Goal: Information Seeking & Learning: Learn about a topic

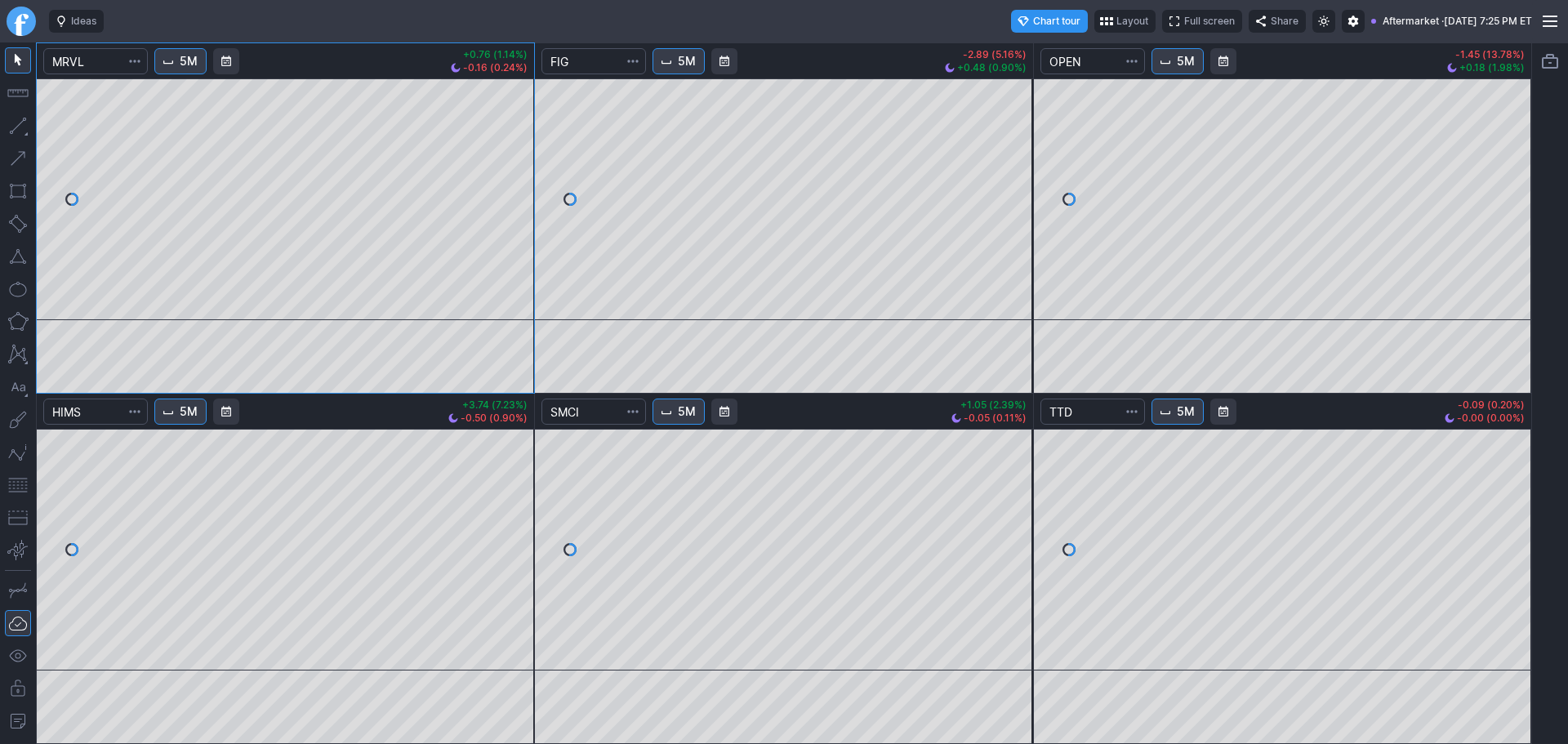
click at [27, 19] on link "Finviz.com" at bounding box center [21, 21] width 30 height 30
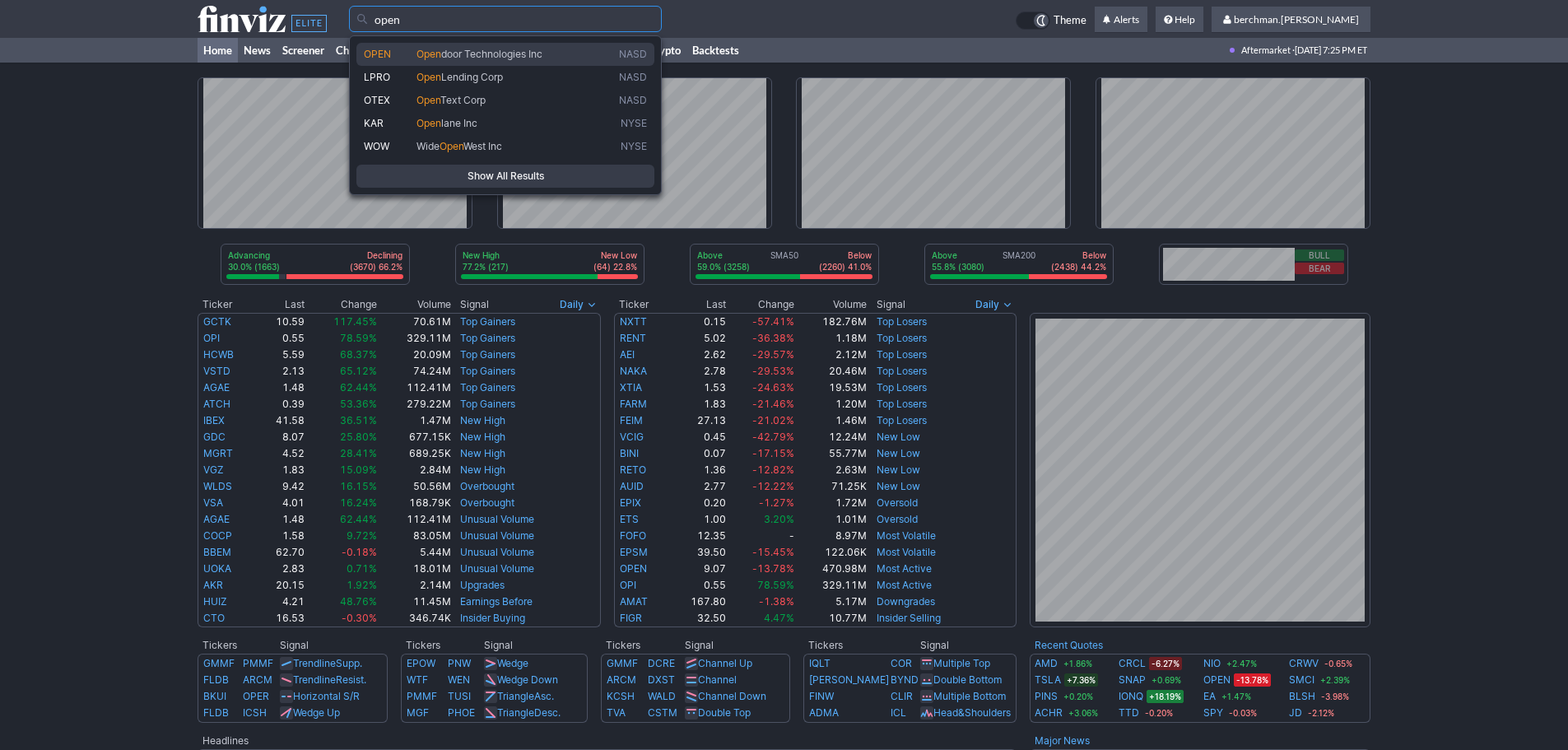
click at [501, 51] on span "door Technologies Inc" at bounding box center [492, 54] width 101 height 12
type input "OPEN"
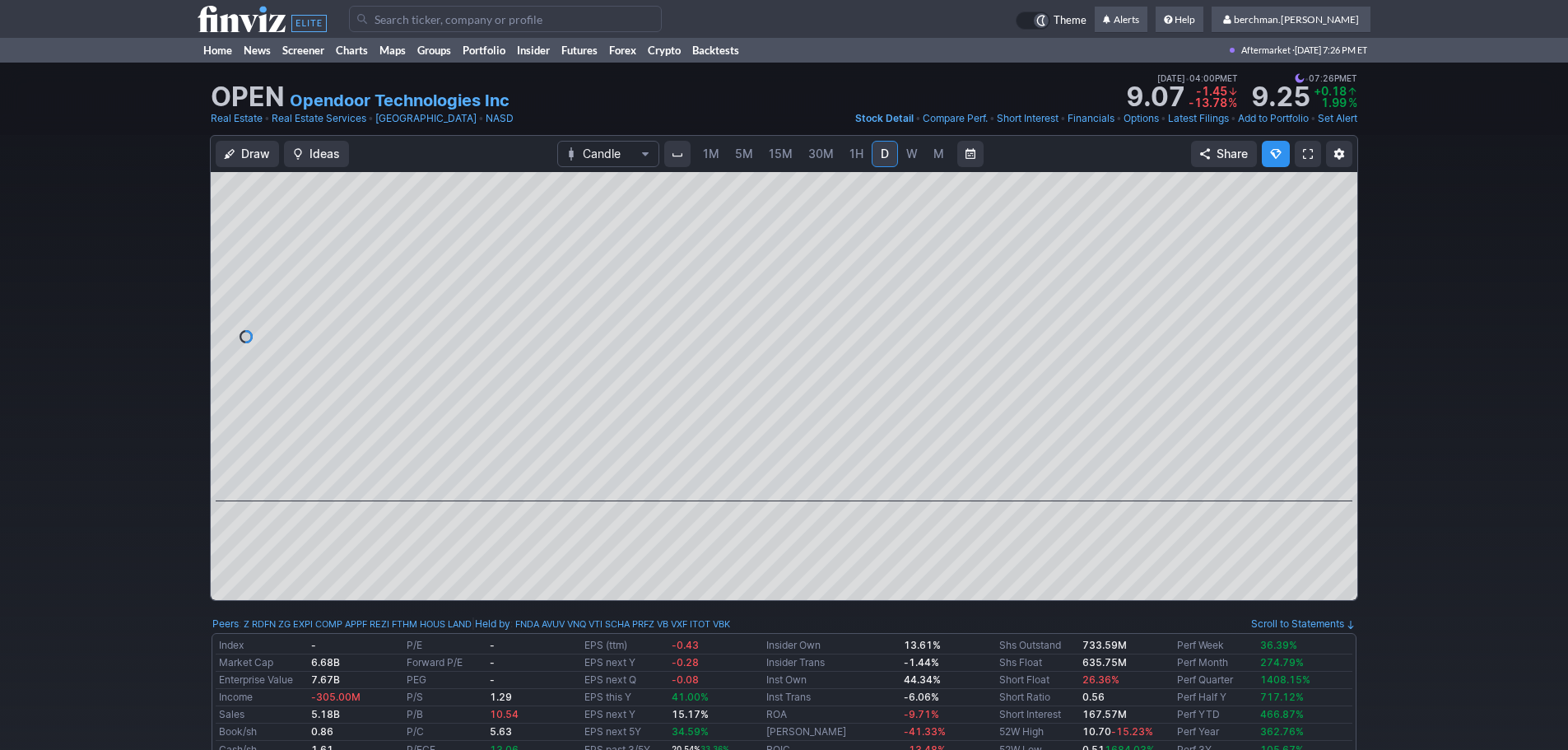
click at [752, 157] on link "5M" at bounding box center [744, 154] width 33 height 27
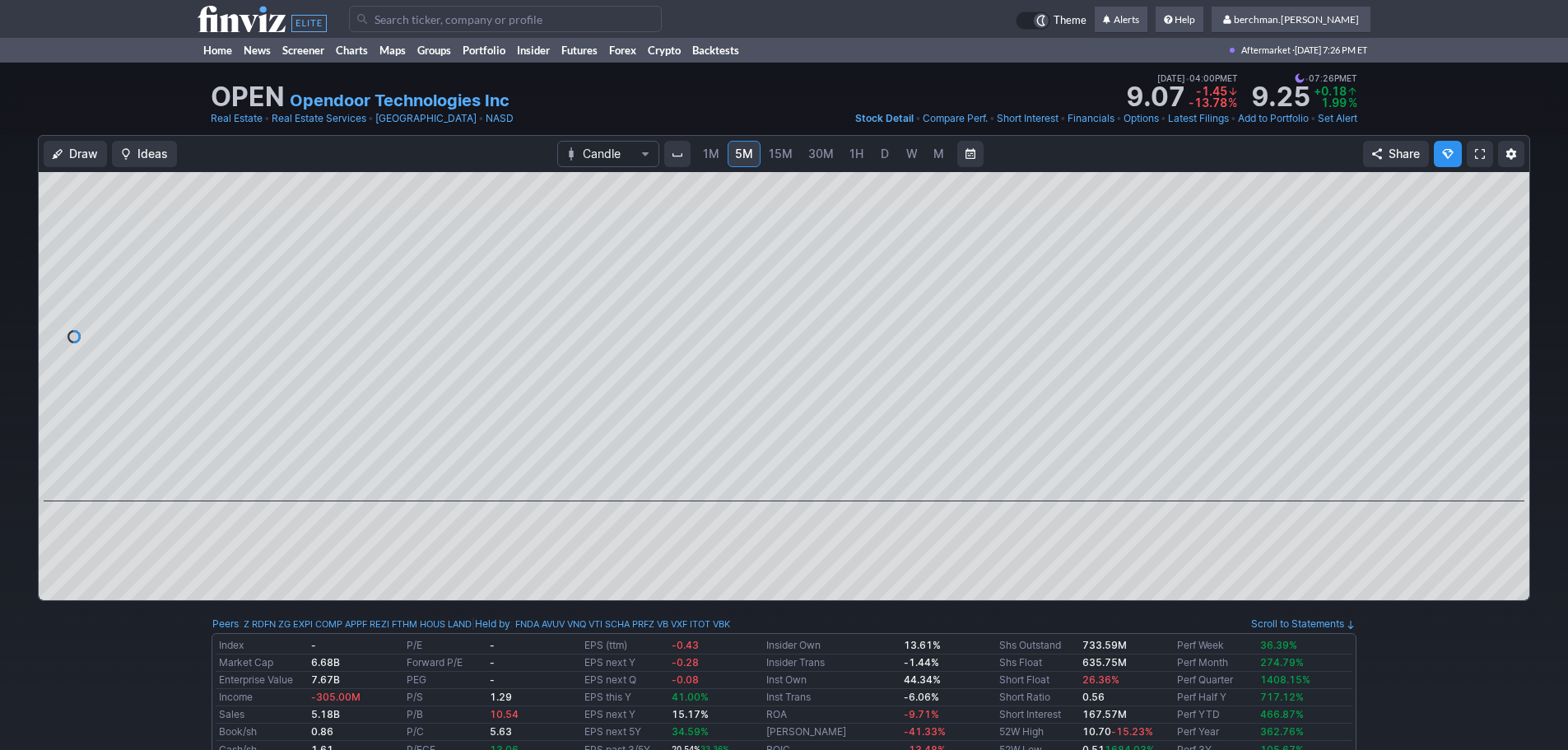
click at [383, 17] on input "Search" at bounding box center [505, 19] width 313 height 27
type input "what is the"
click at [336, 50] on link "Charts" at bounding box center [351, 50] width 44 height 25
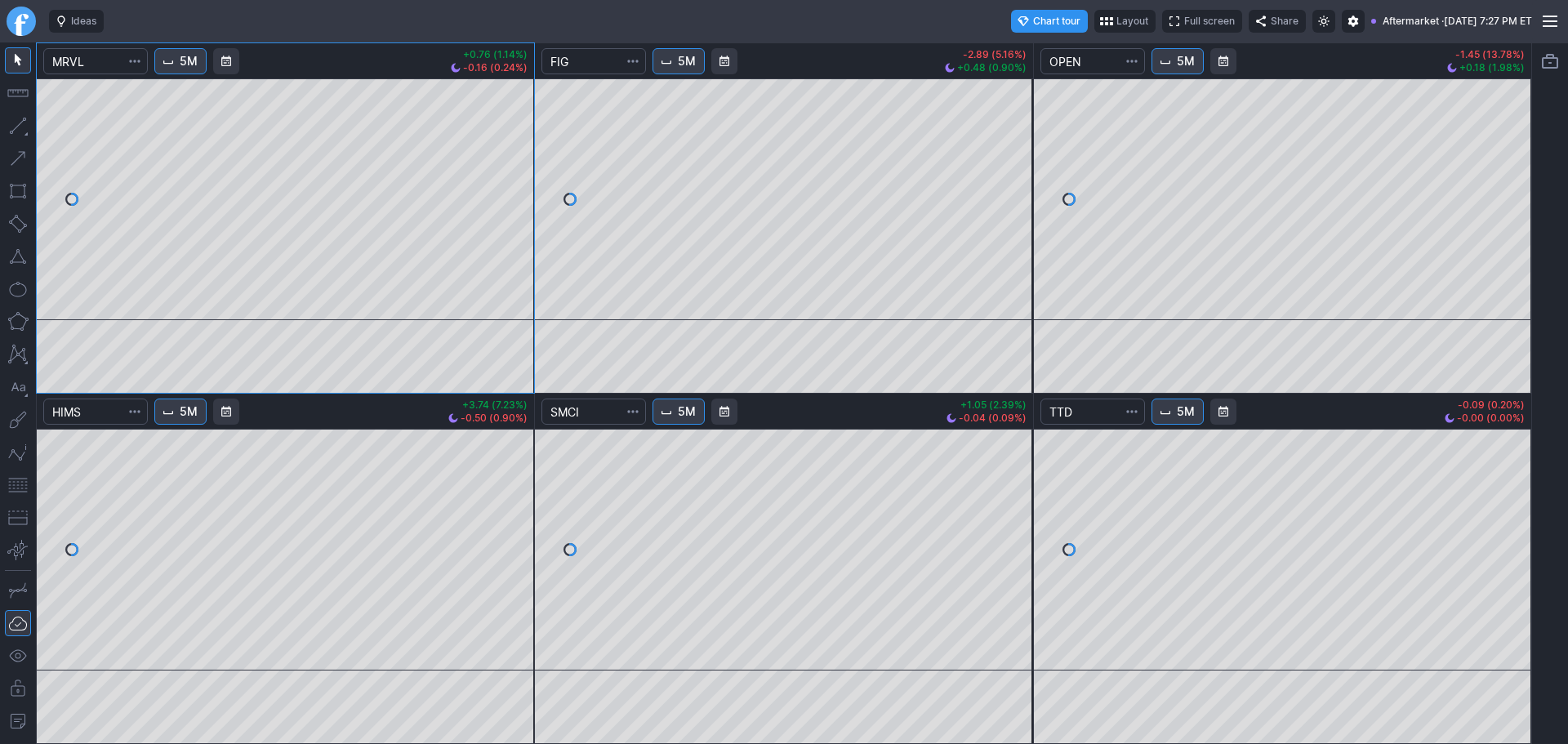
click at [27, 30] on link "Finviz.com" at bounding box center [21, 21] width 30 height 30
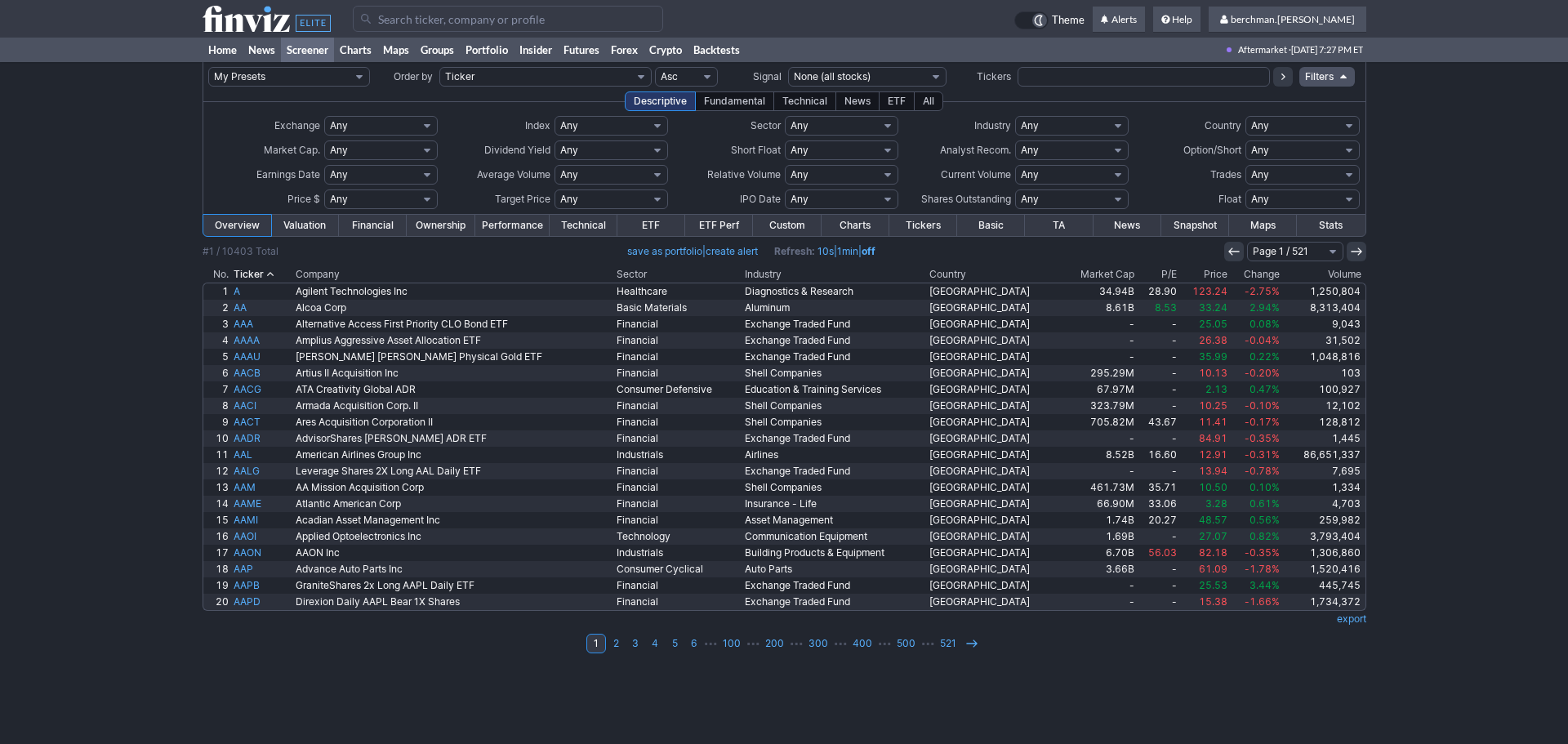
click at [1340, 273] on th "Volume" at bounding box center [1324, 274] width 83 height 16
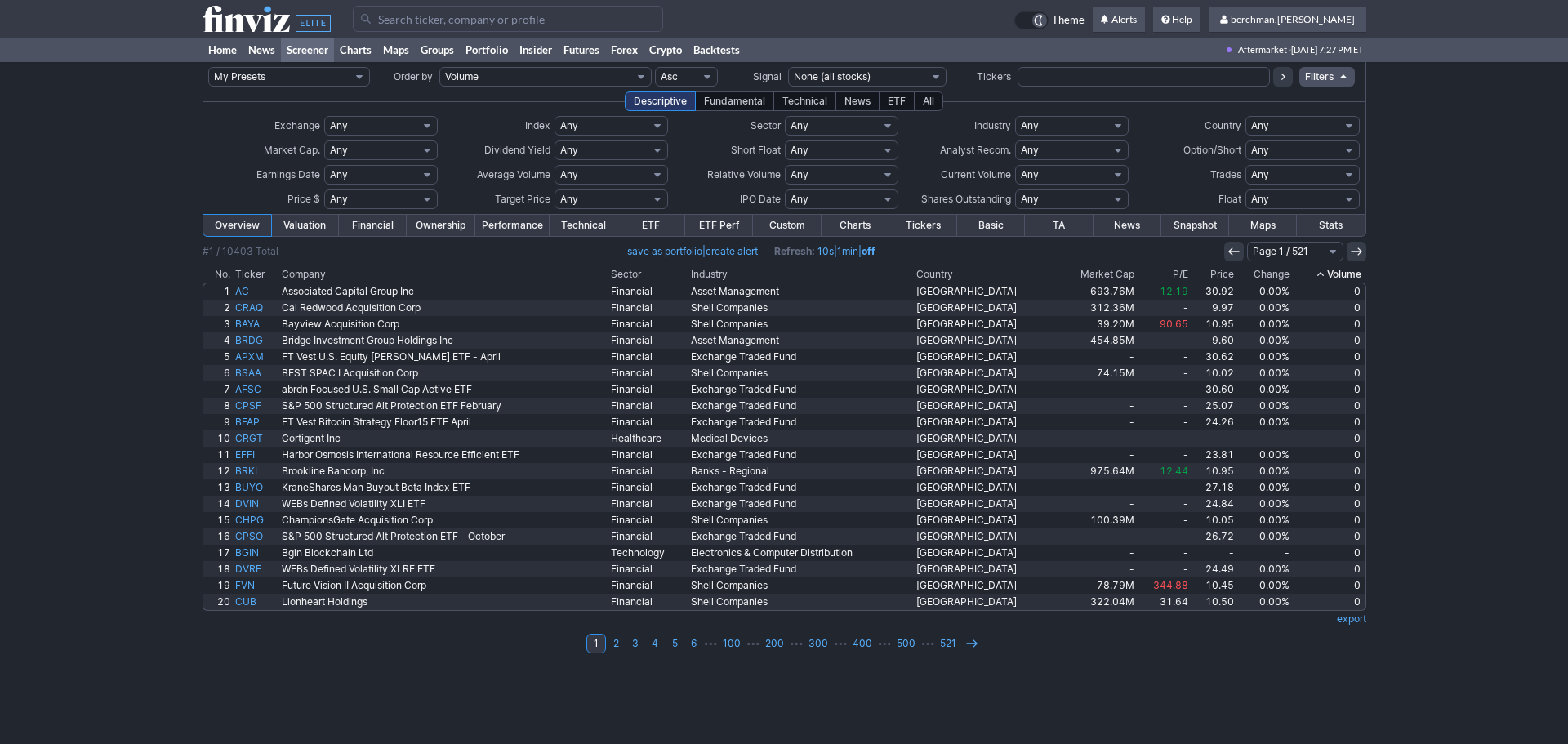
click at [1340, 273] on th "Volume" at bounding box center [1329, 274] width 74 height 16
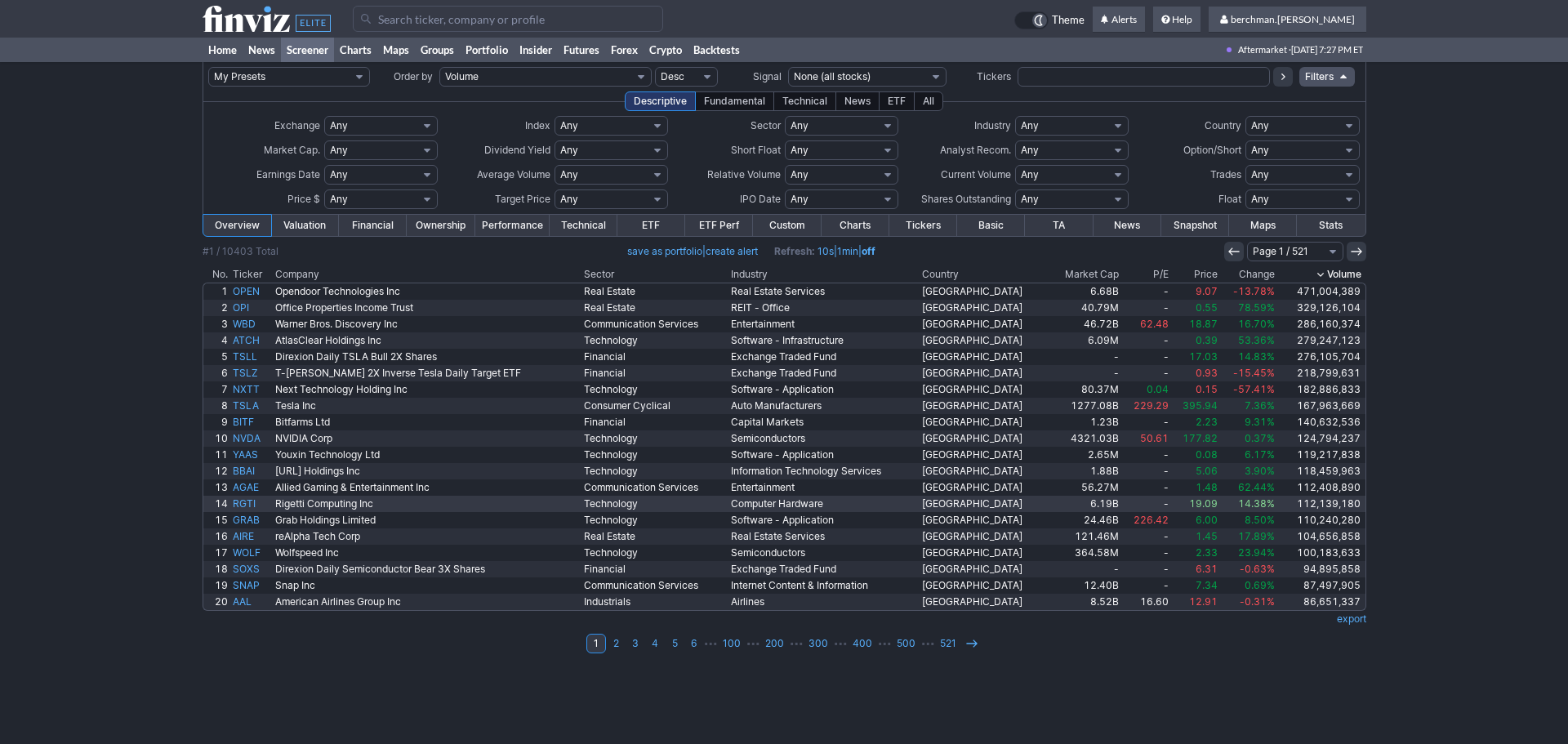
click at [325, 504] on link "Rigetti Computing Inc" at bounding box center [427, 504] width 308 height 16
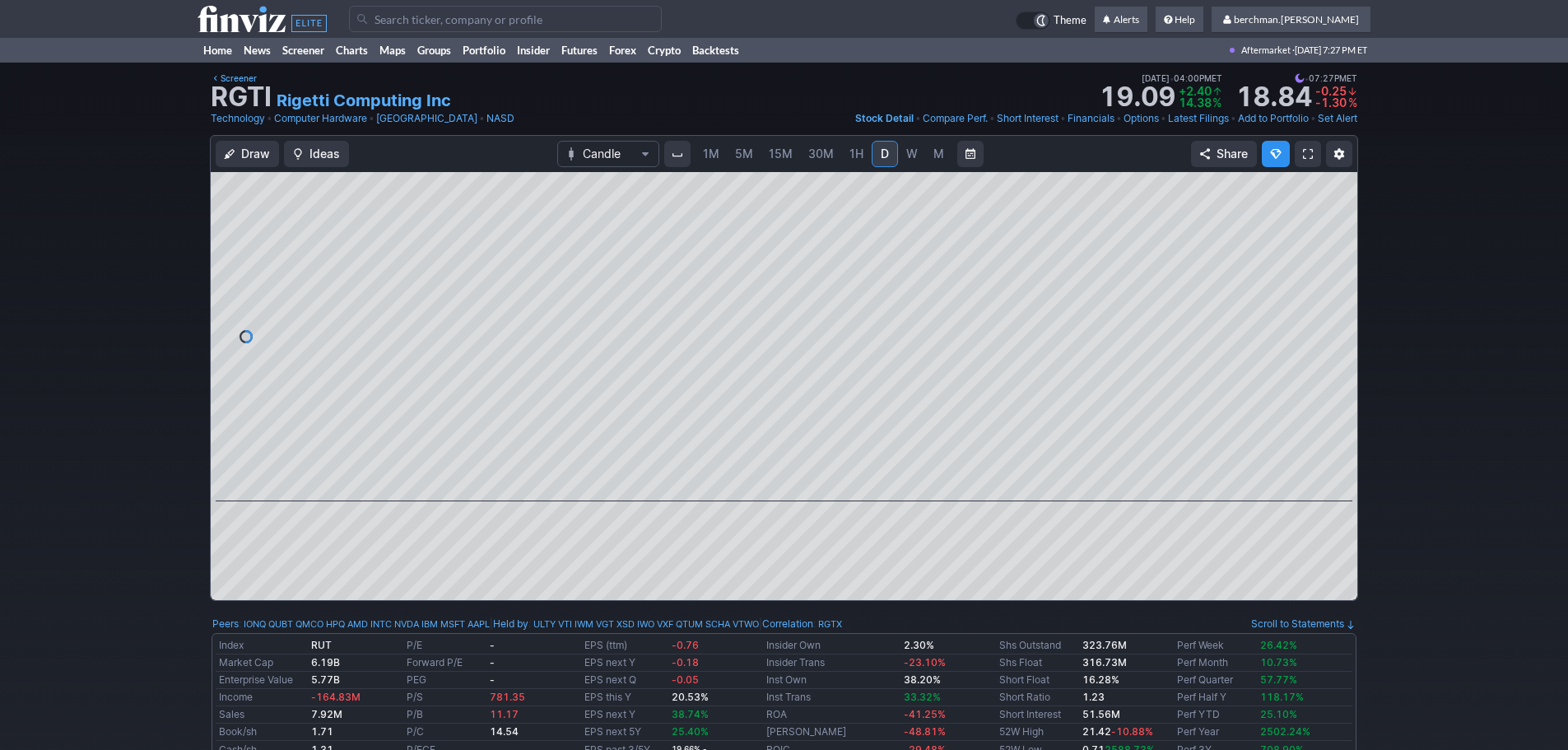
click at [917, 160] on link "W" at bounding box center [912, 154] width 27 height 27
click at [933, 155] on span "M" at bounding box center [939, 154] width 10 height 14
click at [899, 155] on link "W" at bounding box center [912, 154] width 27 height 27
click at [881, 153] on span "D" at bounding box center [885, 154] width 9 height 14
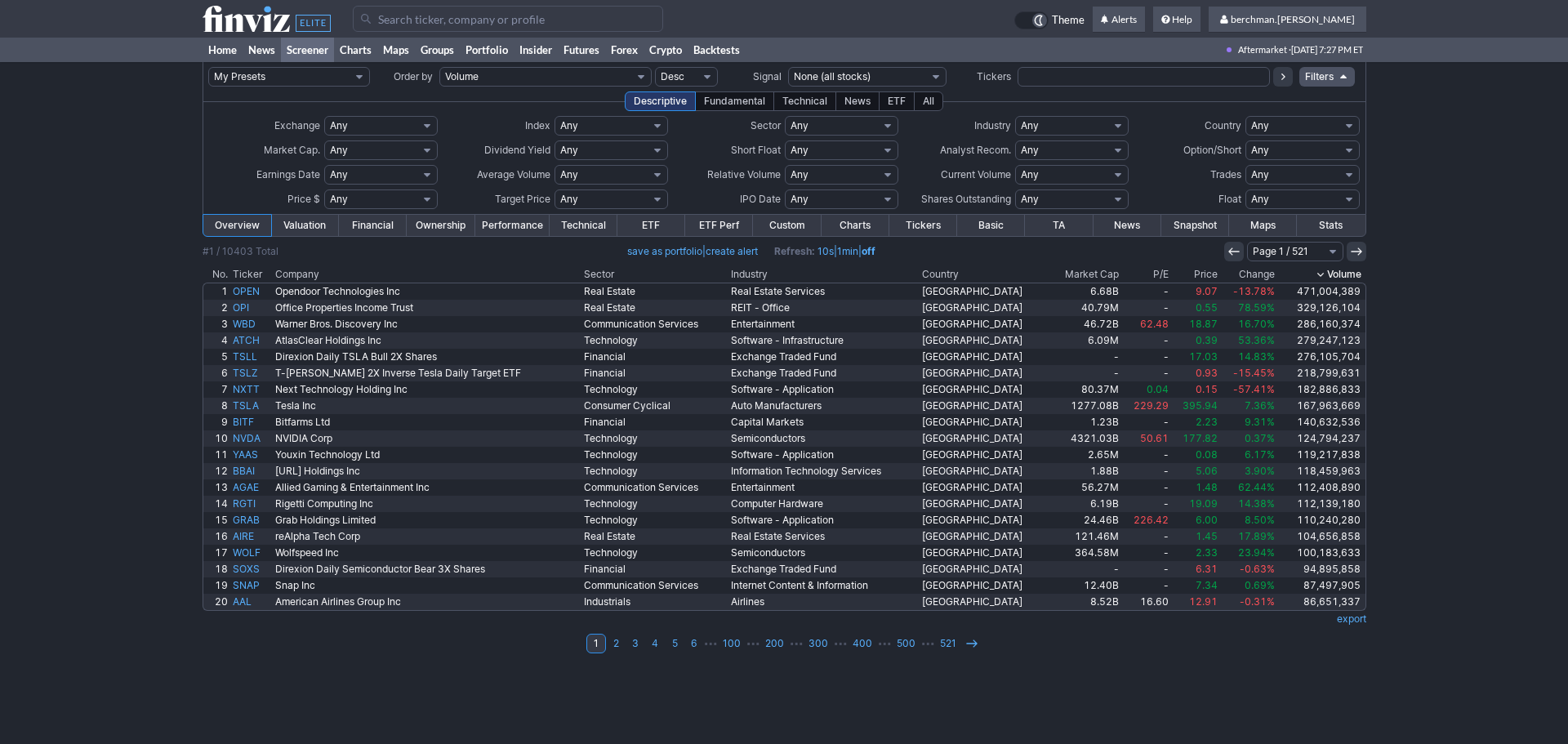
click at [401, 26] on input "Search" at bounding box center [508, 19] width 310 height 26
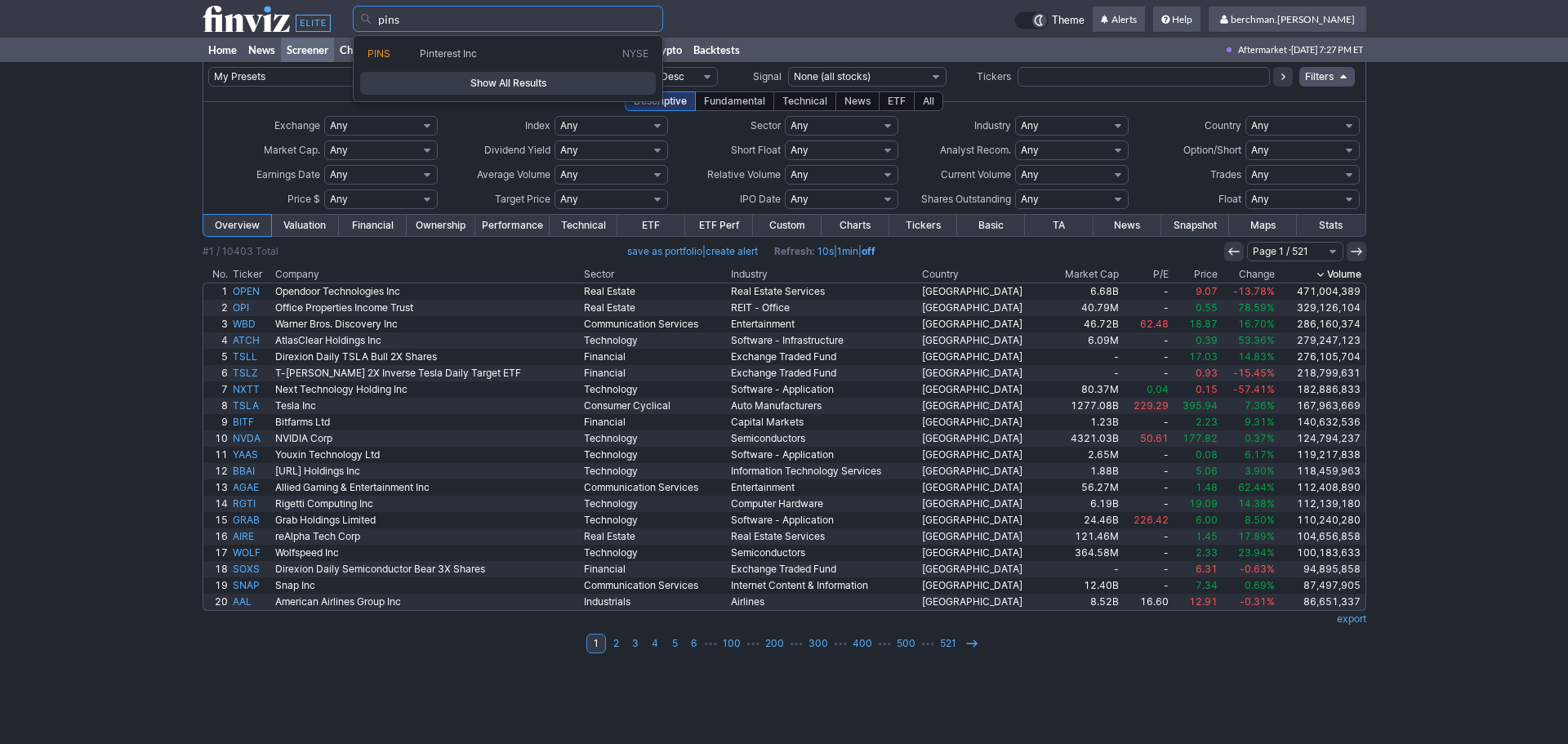
click at [420, 51] on span "Pinterest Inc" at bounding box center [448, 54] width 57 height 12
type input "PINS"
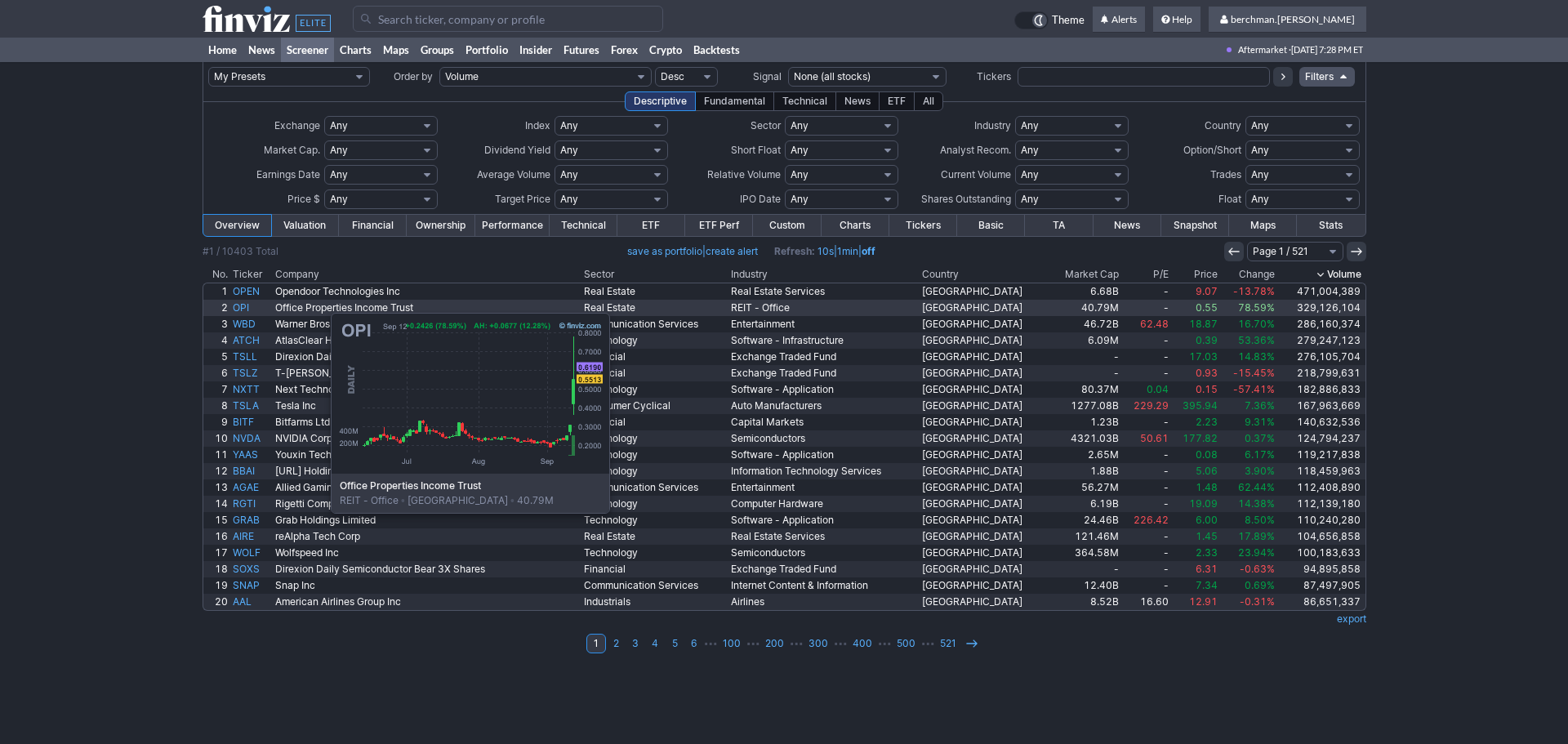
click at [249, 305] on link "OPI" at bounding box center [251, 308] width 43 height 16
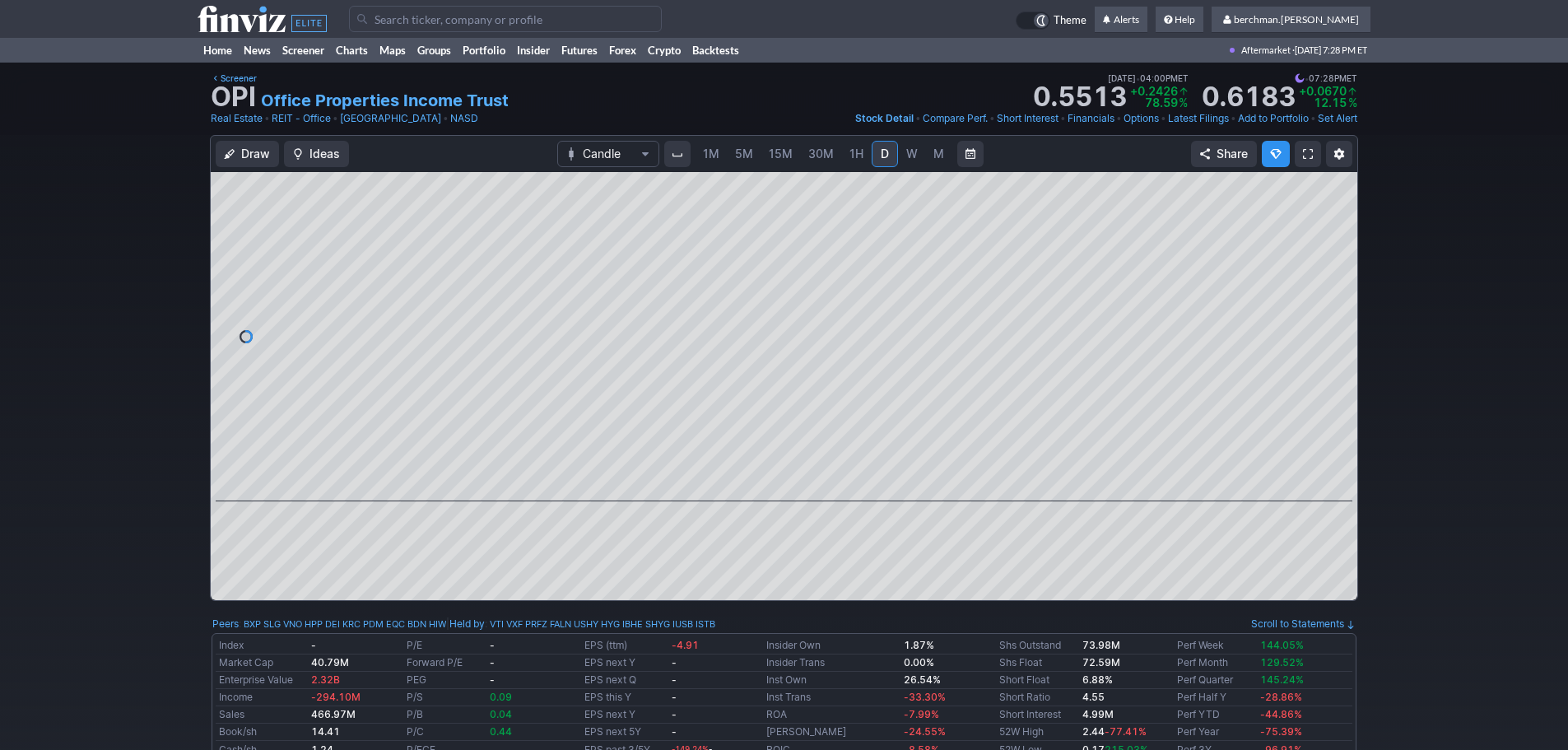
click at [915, 162] on span "W" at bounding box center [911, 154] width 11 height 16
click at [875, 158] on link "D" at bounding box center [884, 154] width 27 height 27
